Goal: Task Accomplishment & Management: Manage account settings

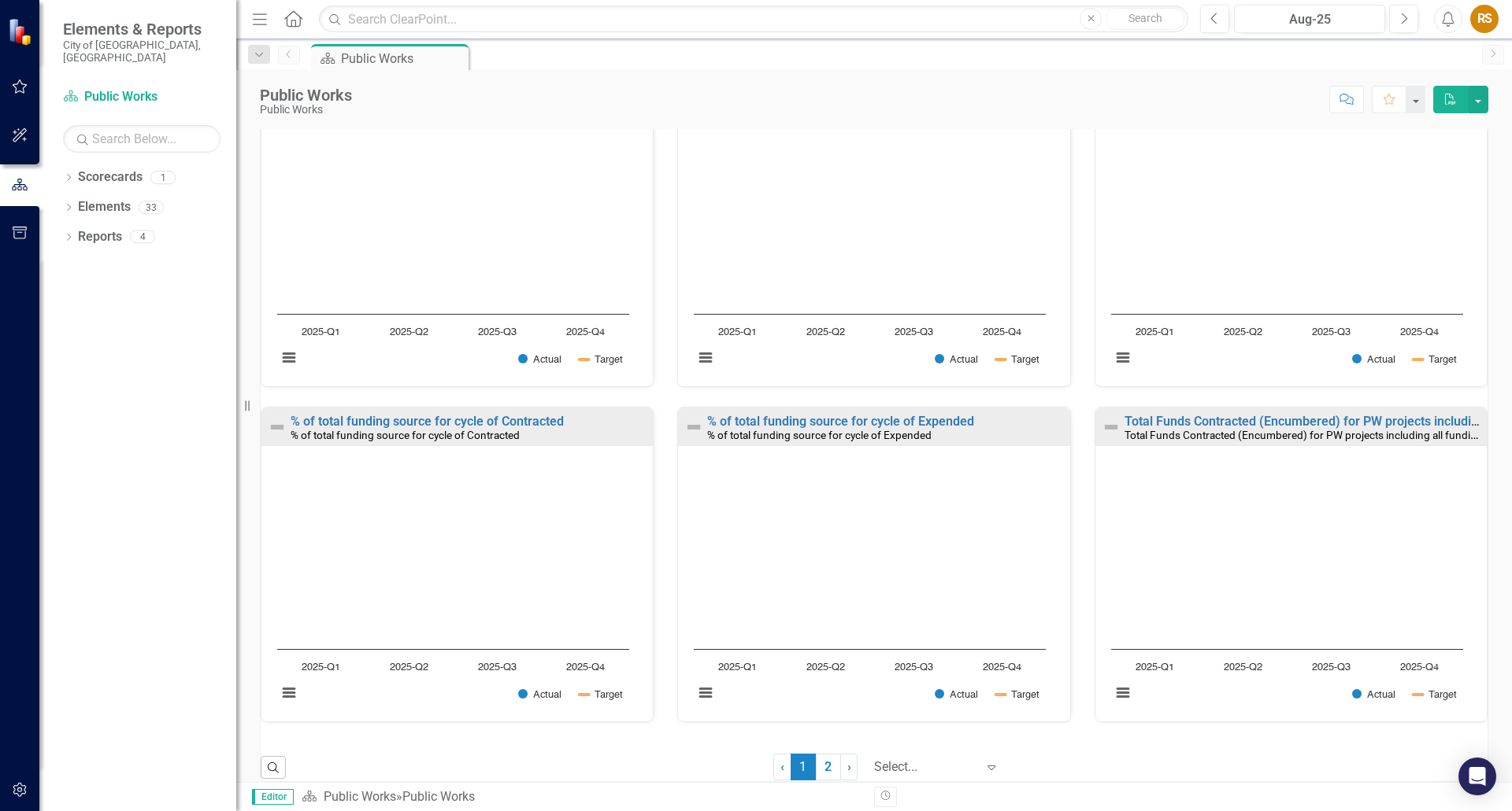
scroll to position [935, 0]
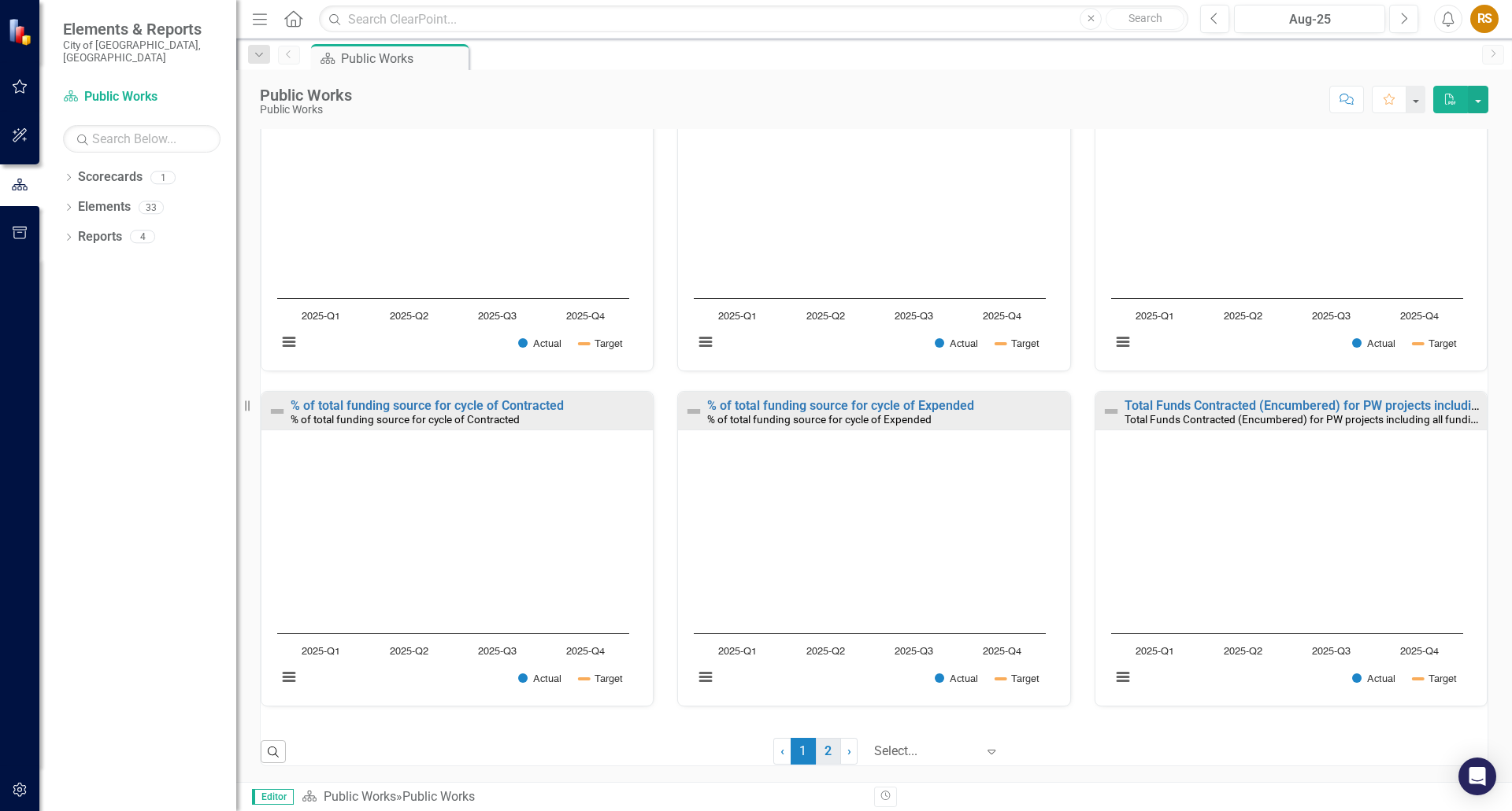
click at [817, 745] on link "2" at bounding box center [828, 752] width 25 height 27
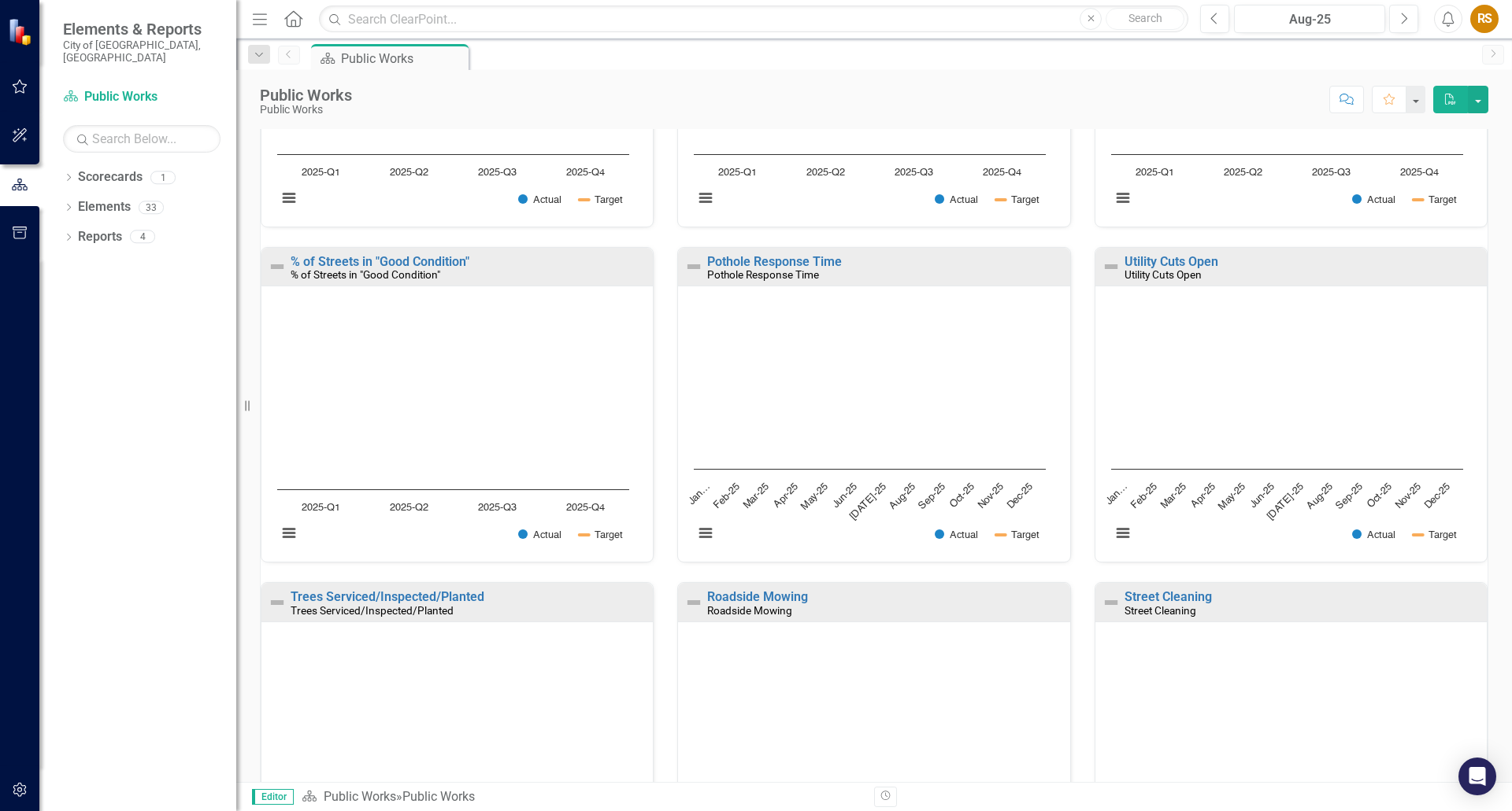
scroll to position [385, 0]
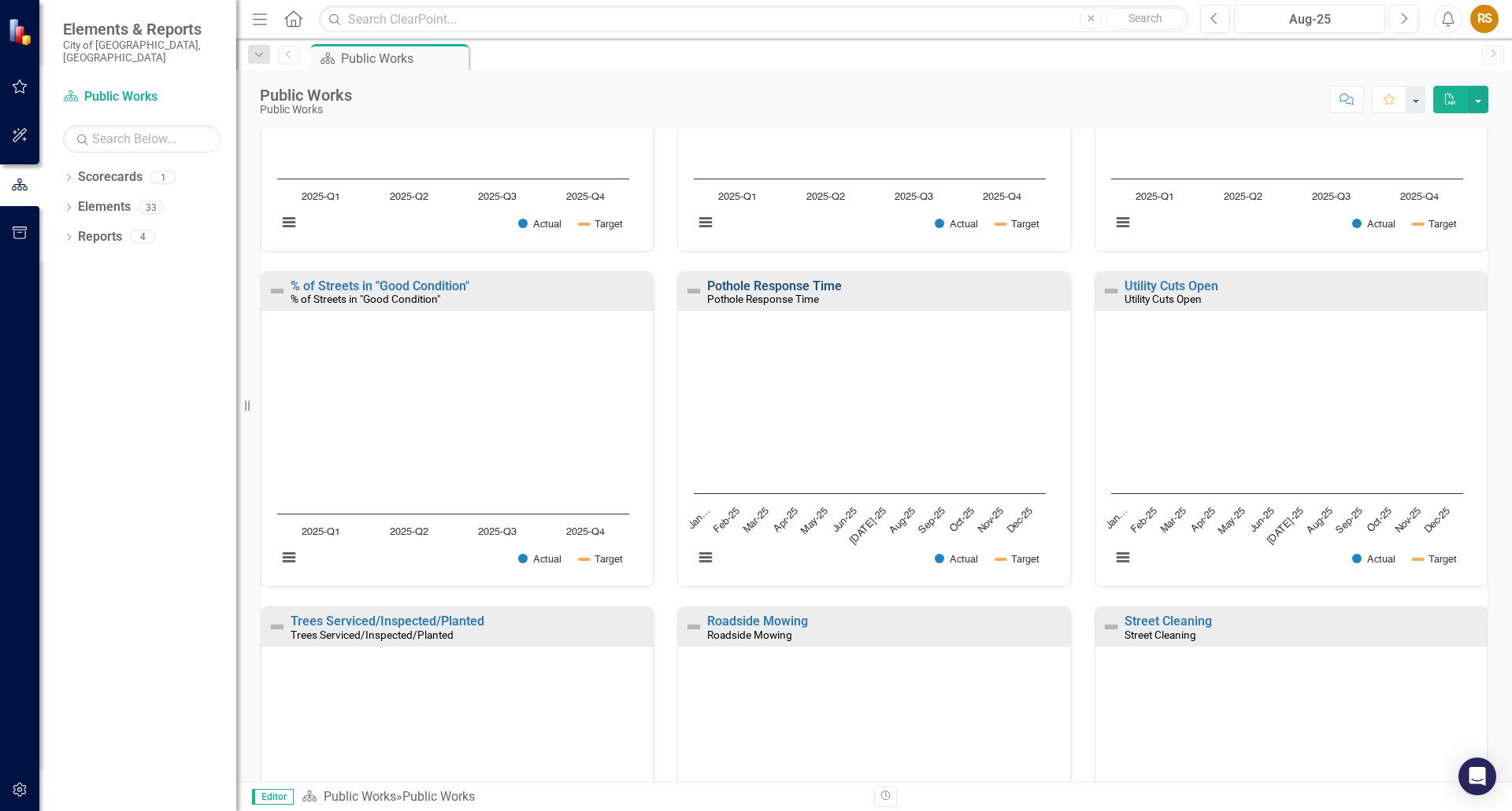
click at [819, 287] on link "Pothole Response Time" at bounding box center [774, 285] width 134 height 15
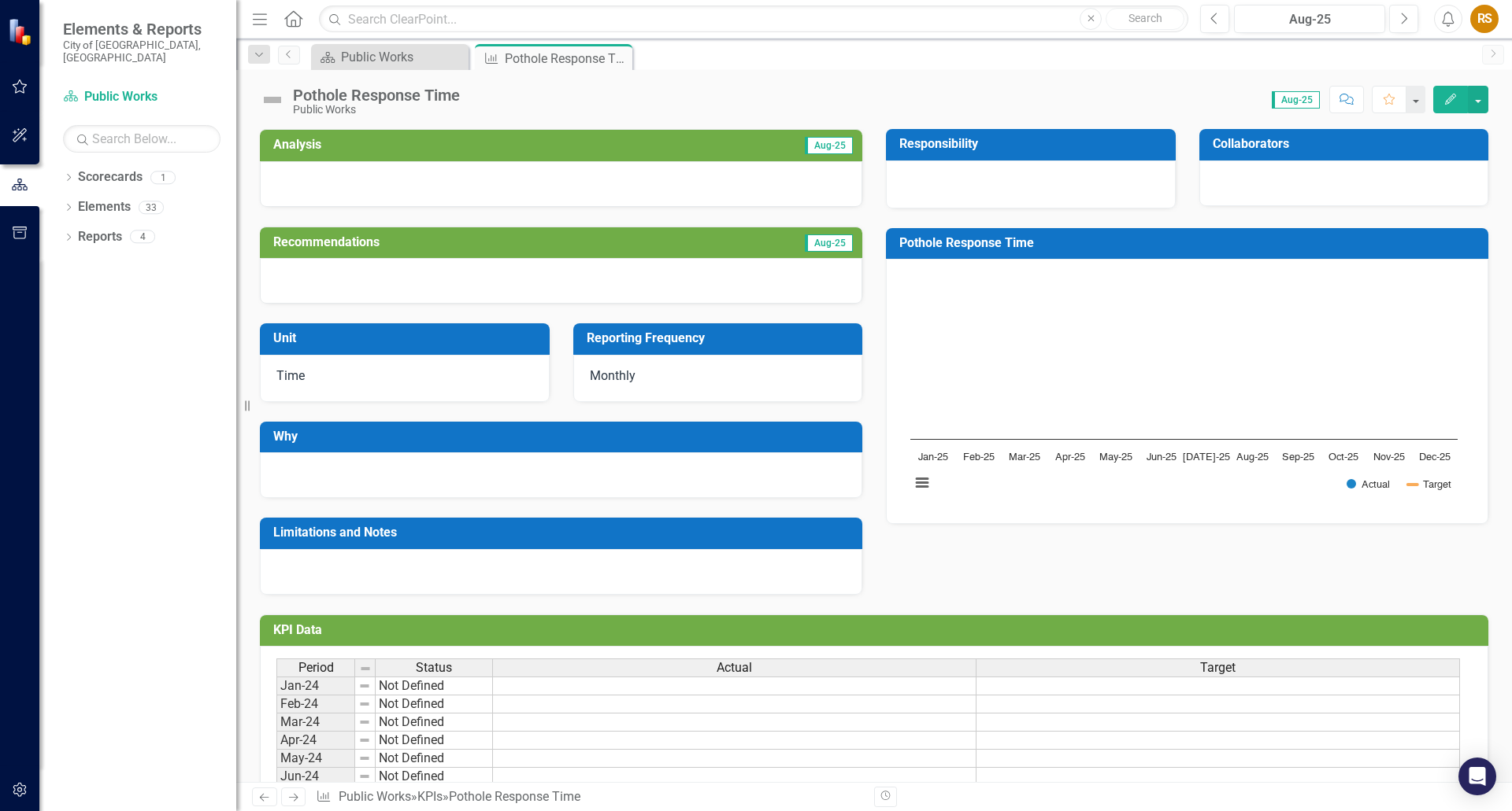
click at [1451, 101] on icon "button" at bounding box center [1450, 98] width 11 height 11
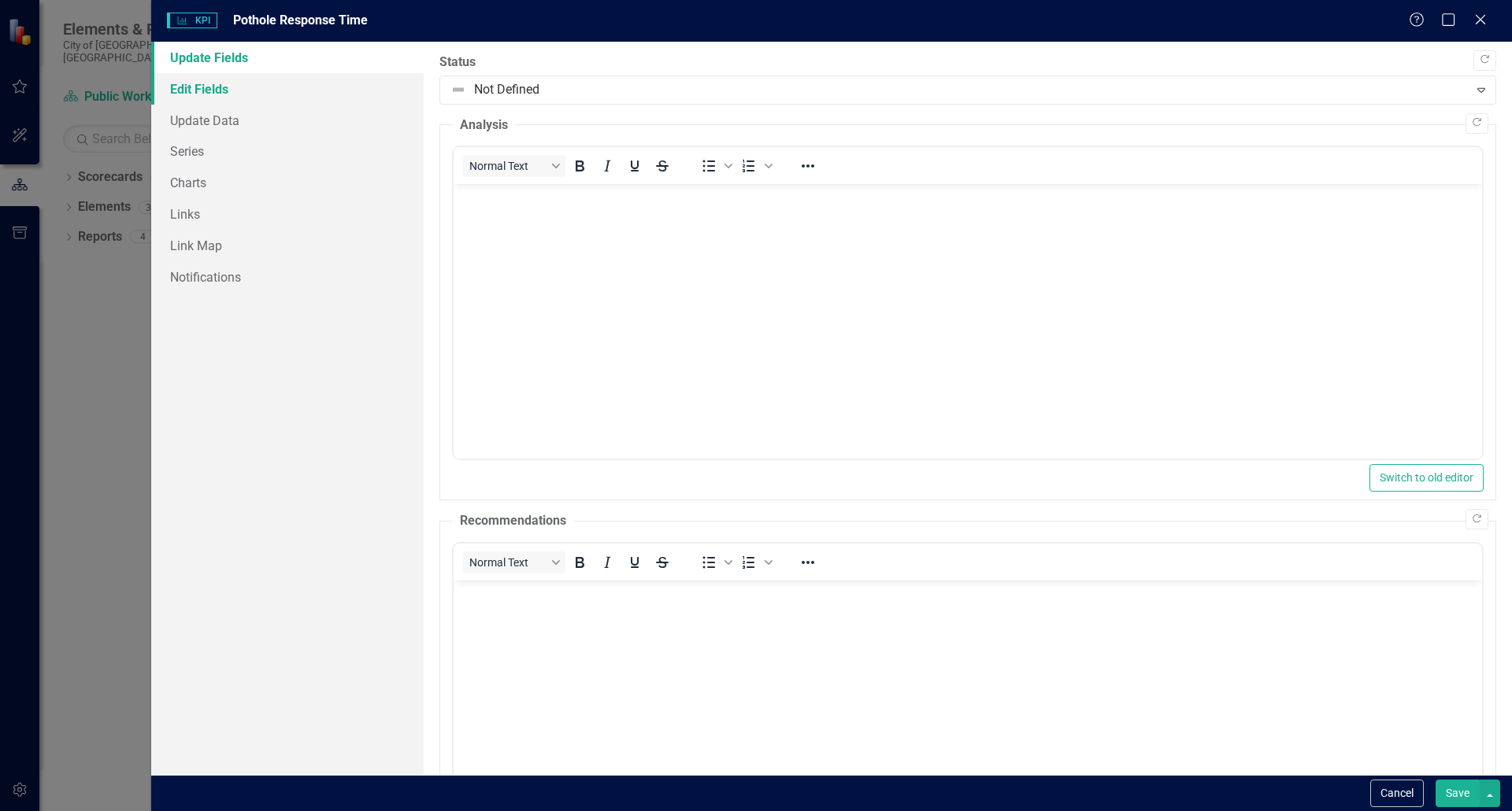
click at [224, 86] on link "Edit Fields" at bounding box center [287, 88] width 272 height 31
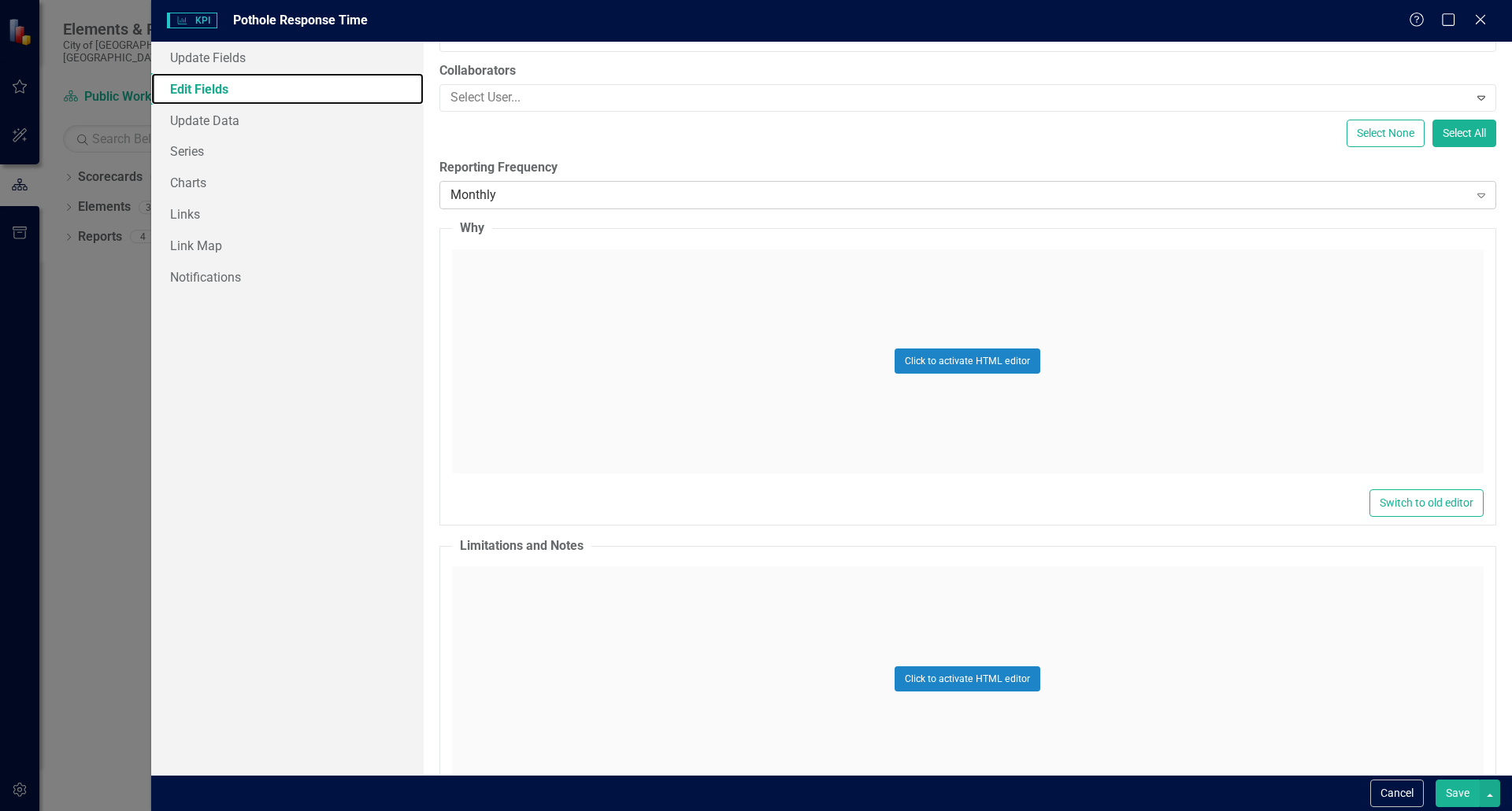
scroll to position [315, 0]
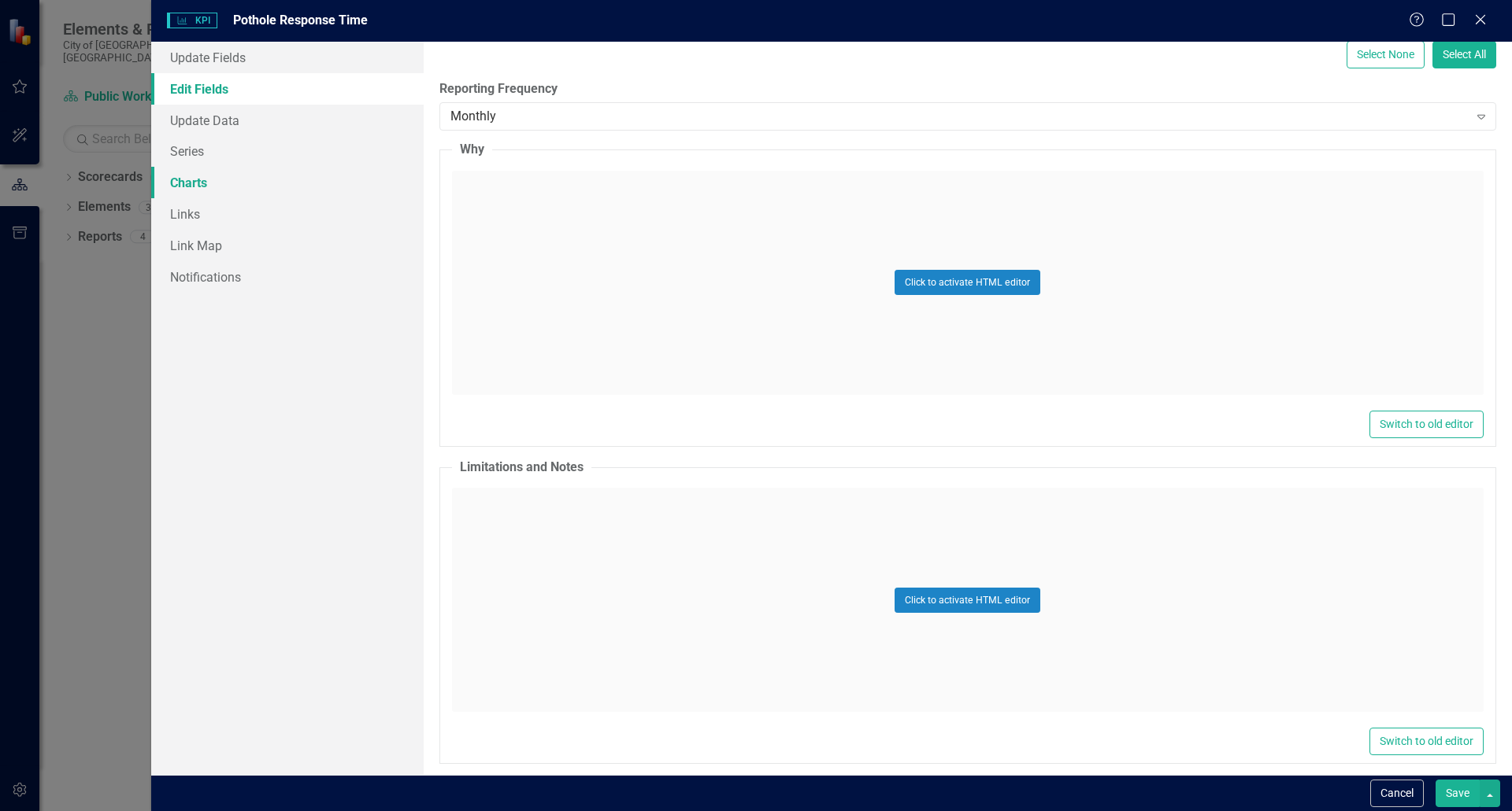
click at [198, 184] on link "Charts" at bounding box center [287, 183] width 272 height 31
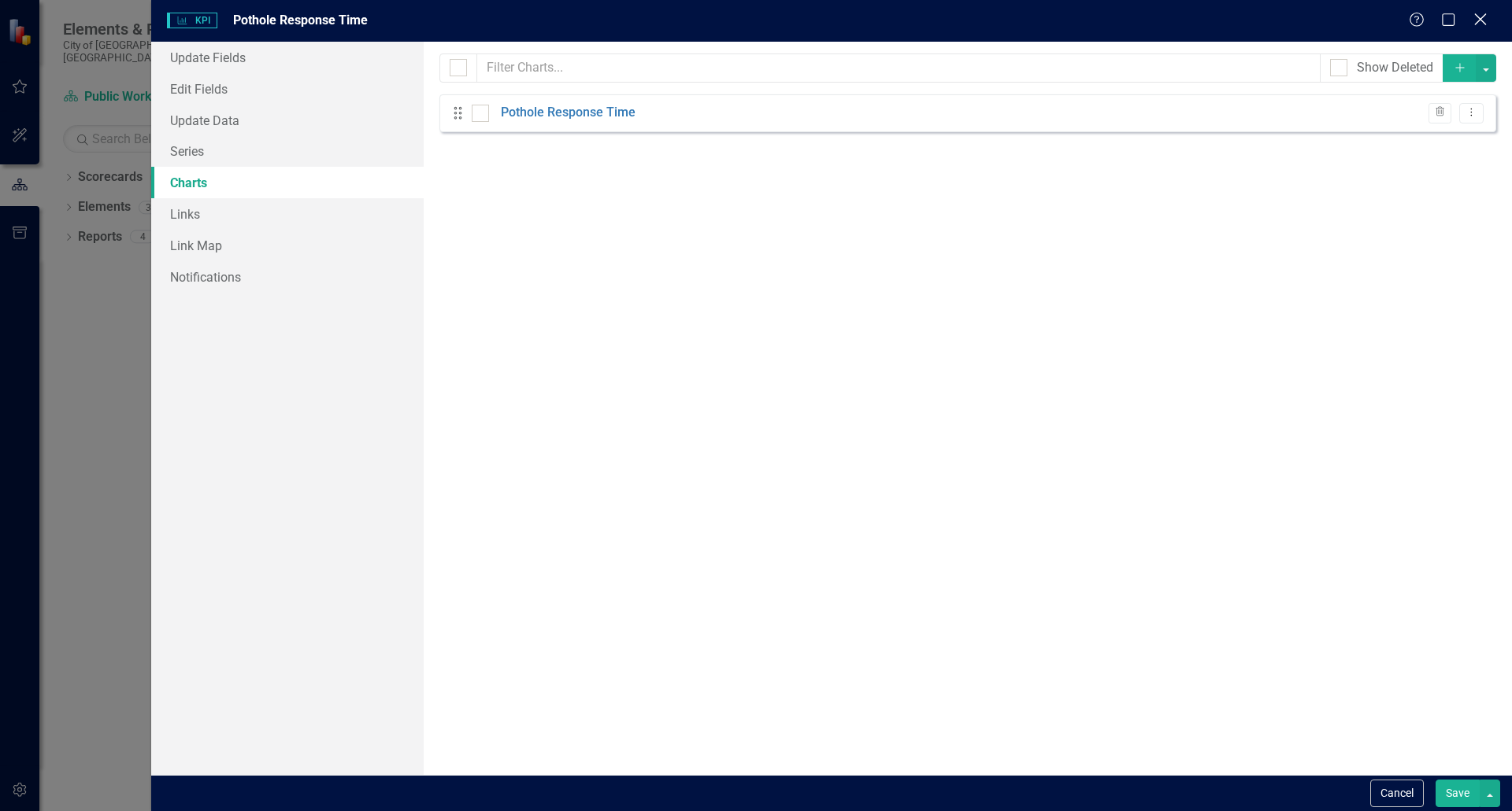
click at [1477, 21] on icon "Close" at bounding box center [1480, 18] width 19 height 15
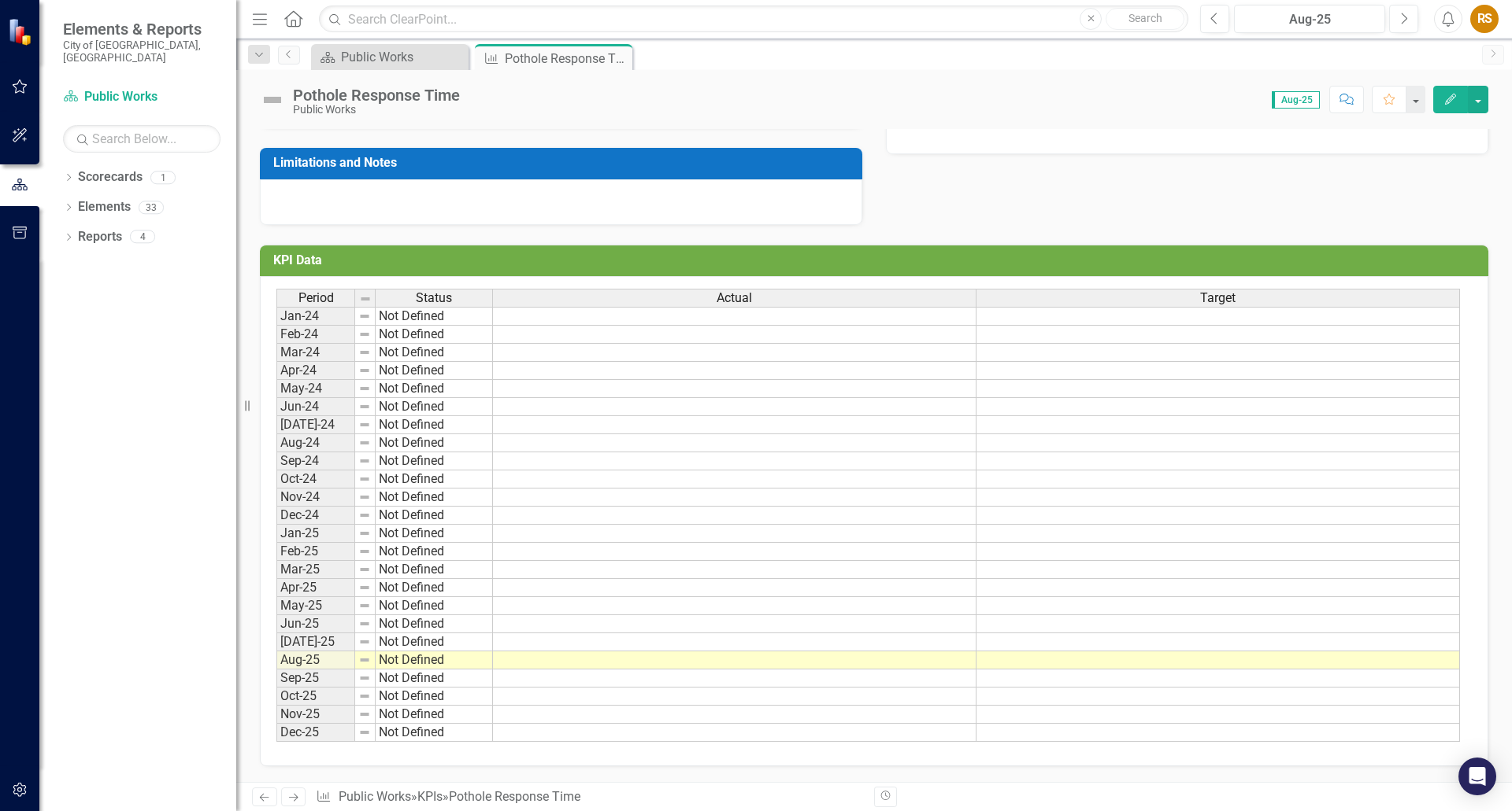
scroll to position [0, 0]
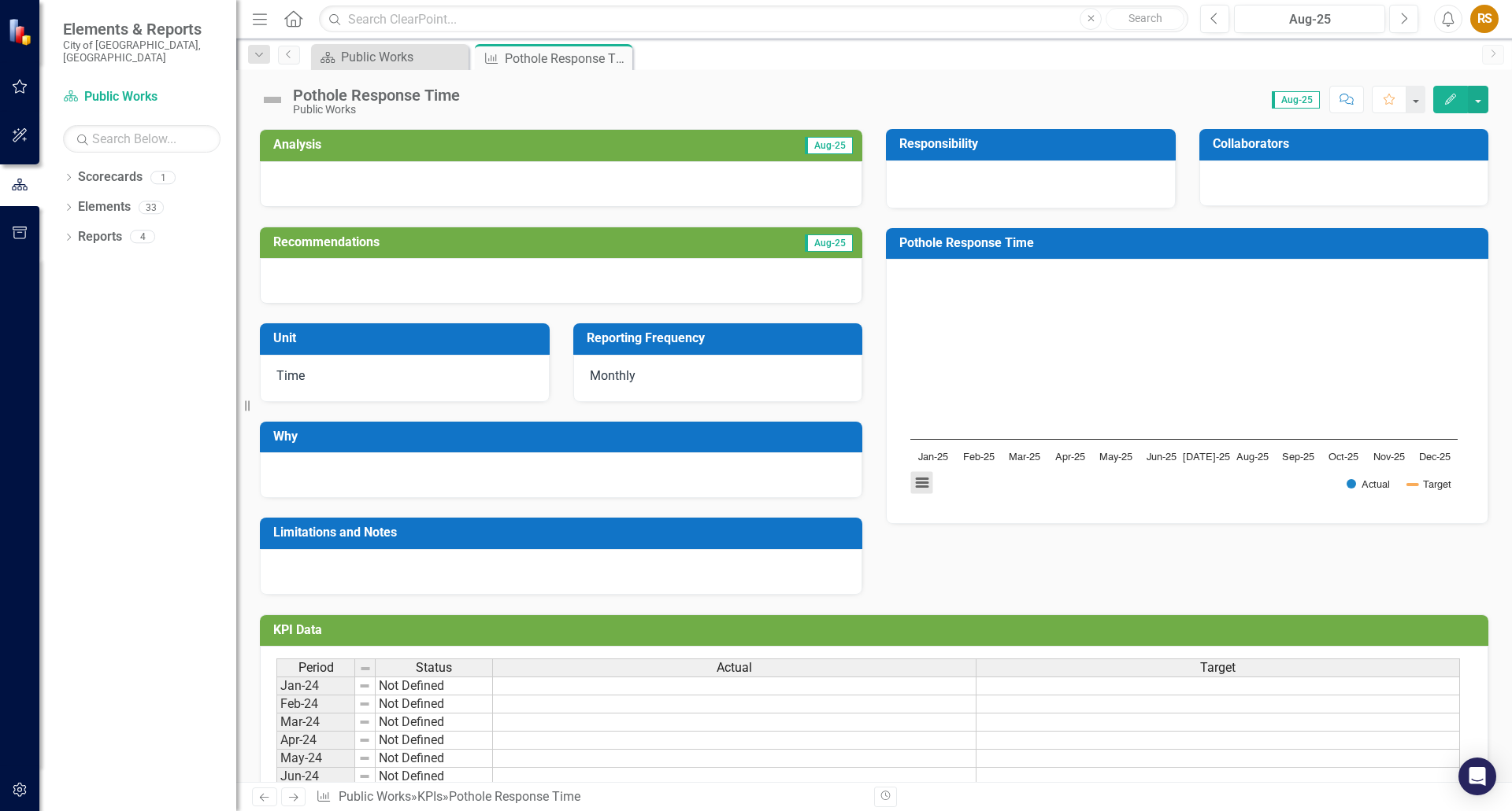
click at [918, 484] on button "View chart menu, Chart" at bounding box center [921, 483] width 22 height 22
click at [929, 540] on div "Analysis Aug-25 Recommendations Aug-25 Unit Time Reporting Frequency Monthly Wh…" at bounding box center [874, 351] width 1252 height 485
